Goal: Information Seeking & Learning: Find specific fact

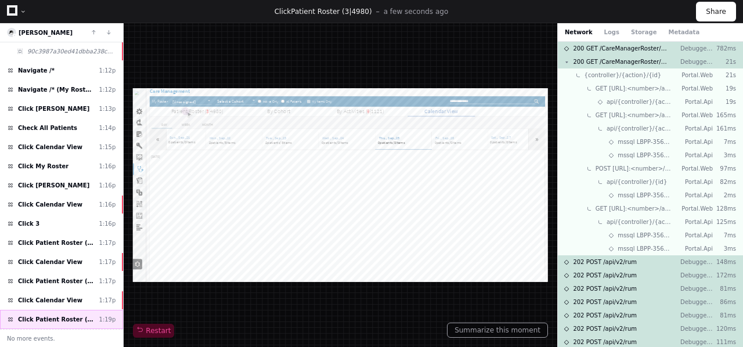
click at [48, 318] on span "Click Patient Roster (3|4980)" at bounding box center [56, 319] width 77 height 9
click at [481, 330] on button "Summarize this moment" at bounding box center [497, 330] width 101 height 15
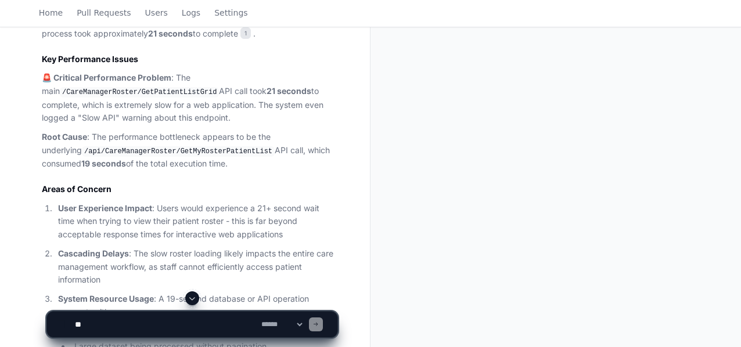
scroll to position [468, 0]
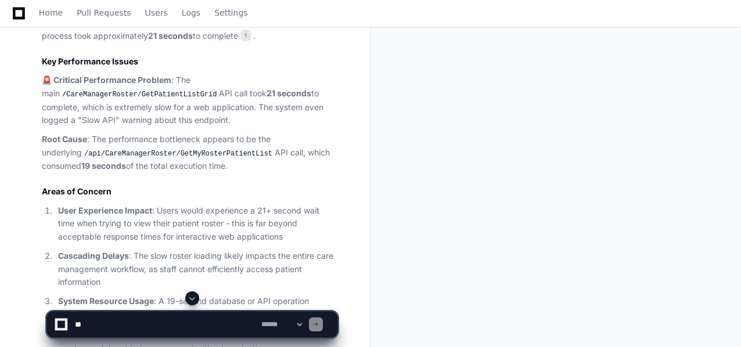
click at [166, 153] on code "/api/CareManagerRoster/GetMyRosterPatientList" at bounding box center [178, 154] width 193 height 10
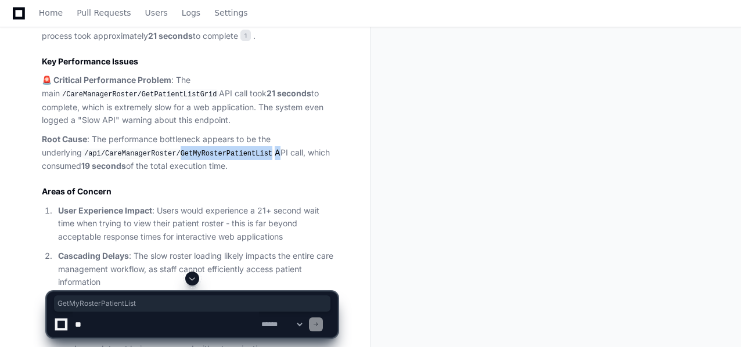
copy p "GetMyRosterPatientList"
click at [105, 326] on textarea at bounding box center [166, 325] width 186 height 26
type textarea "*"
paste textarea "**********"
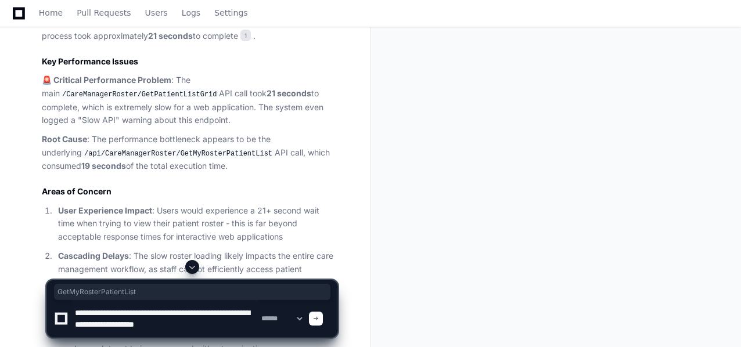
type textarea "**********"
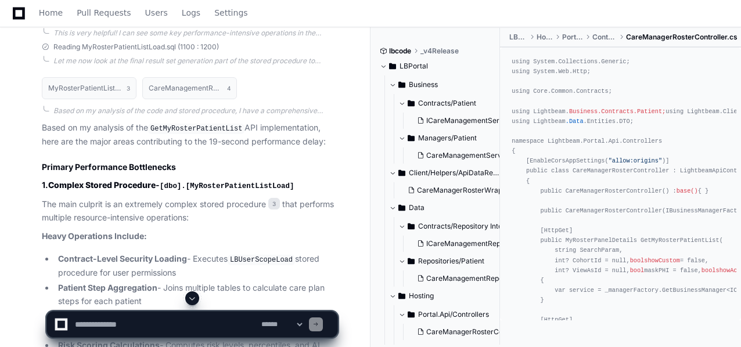
scroll to position [1742, 0]
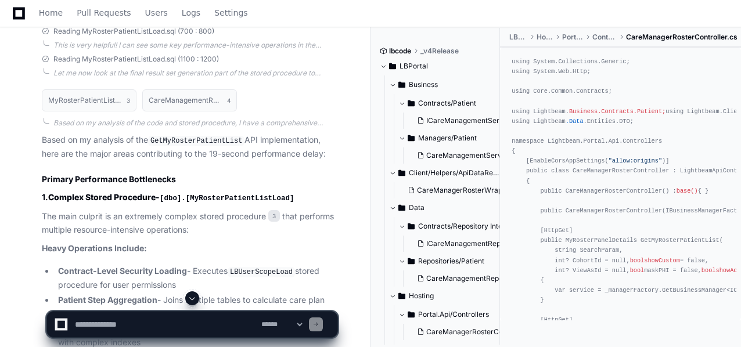
click at [199, 138] on code "GetMyRosterPatientList" at bounding box center [196, 141] width 96 height 10
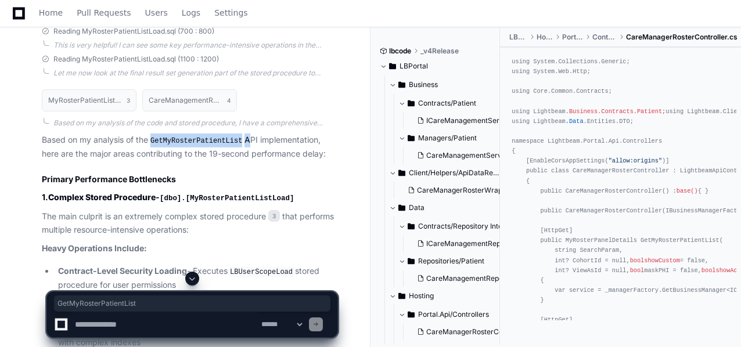
click at [199, 138] on code "GetMyRosterPatientList" at bounding box center [196, 141] width 96 height 10
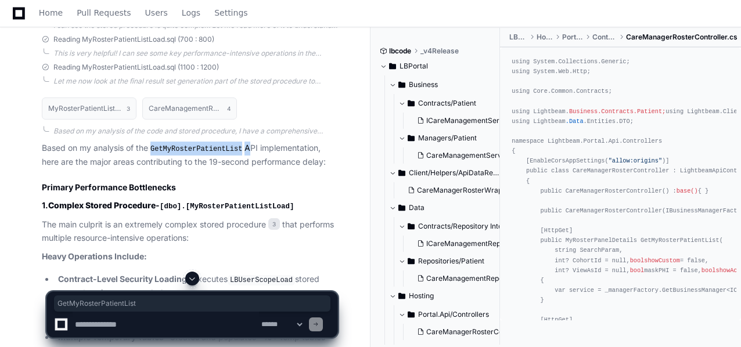
scroll to position [1776, 0]
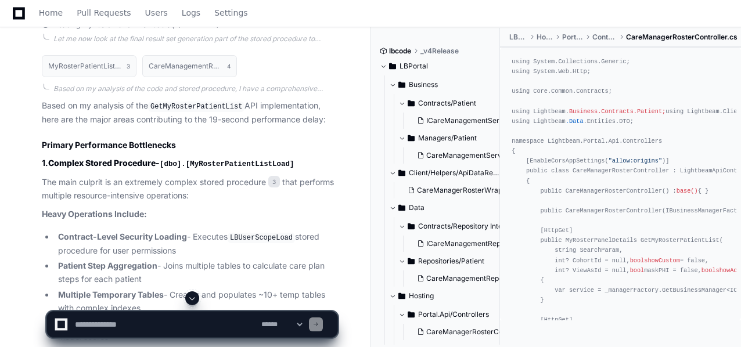
click at [221, 161] on code "[dbo].[MyRosterPatientListLoad]" at bounding box center [227, 164] width 134 height 8
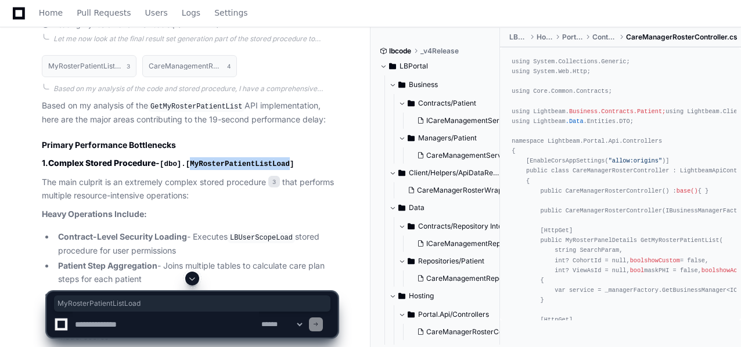
click at [221, 161] on code "[dbo].[MyRosterPatientListLoad]" at bounding box center [227, 164] width 134 height 8
click at [275, 180] on span "3" at bounding box center [274, 182] width 12 height 12
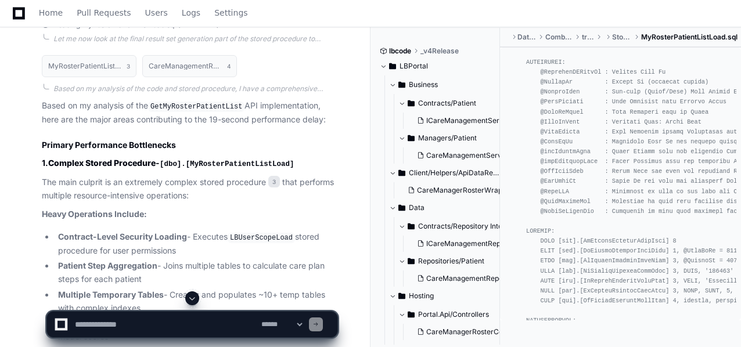
scroll to position [71, 0]
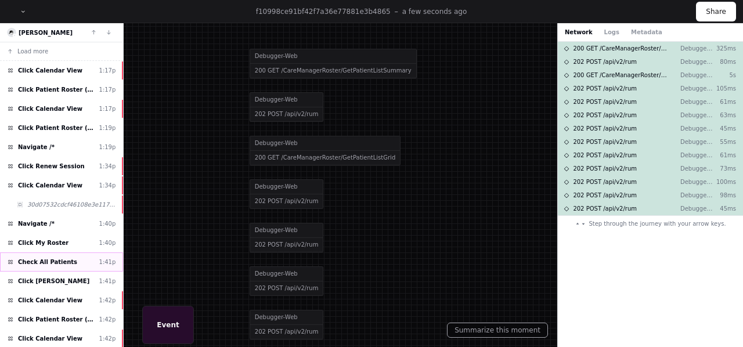
scroll to position [38, 0]
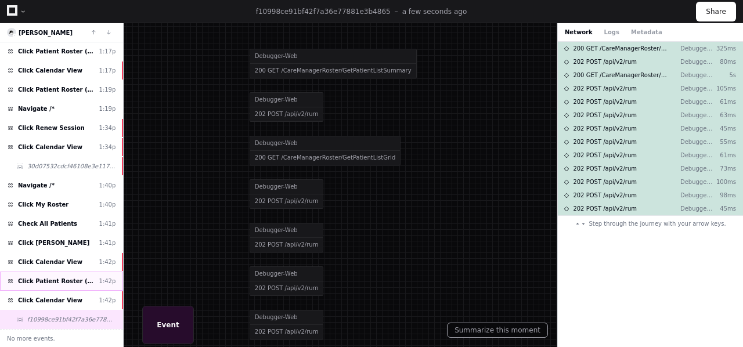
click at [63, 281] on span "Click Patient Roster (3|4980)" at bounding box center [56, 281] width 77 height 9
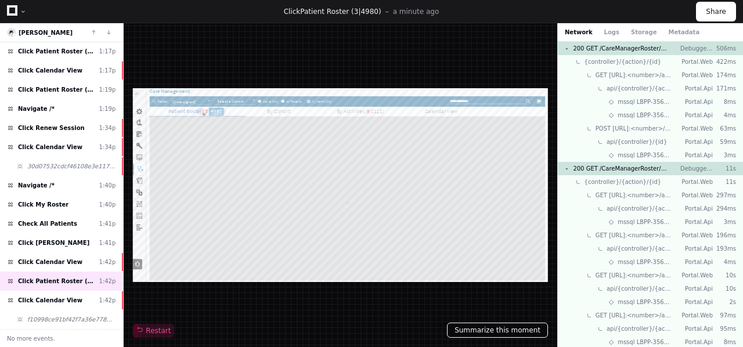
click at [505, 328] on button "Summarize this moment" at bounding box center [497, 330] width 101 height 15
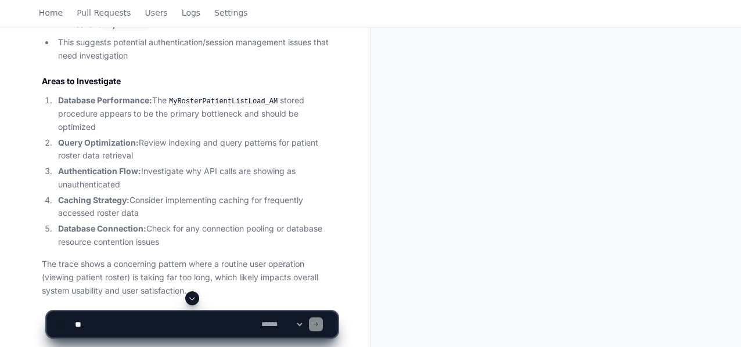
scroll to position [837, 0]
click at [110, 327] on textarea at bounding box center [166, 325] width 186 height 26
click at [240, 98] on code "MyRosterPatientListLoad_AM" at bounding box center [223, 102] width 113 height 10
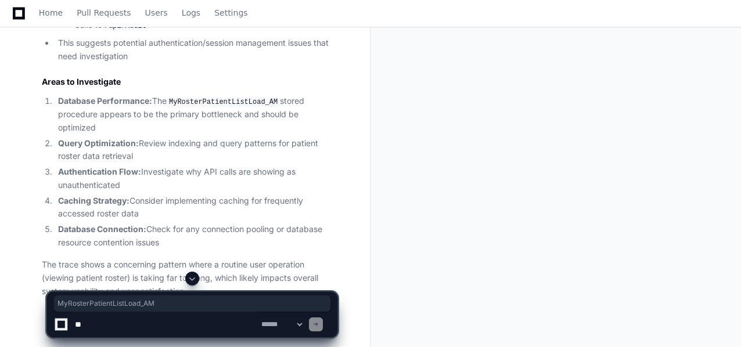
click at [97, 325] on textarea at bounding box center [166, 325] width 186 height 26
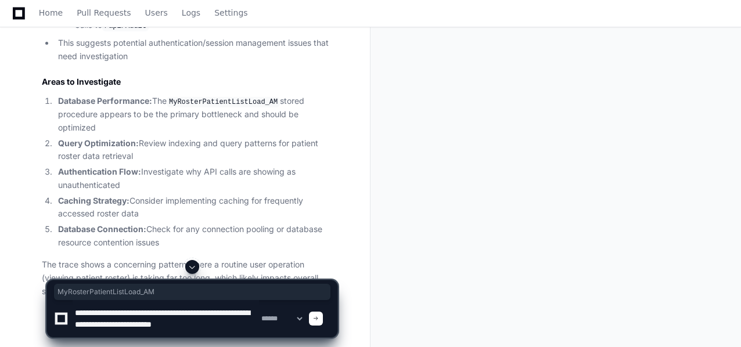
scroll to position [3, 0]
type textarea "**********"
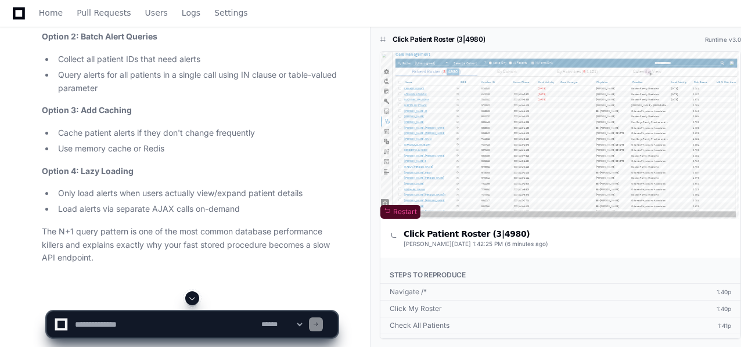
scroll to position [2347, 0]
